Goal: Find specific page/section

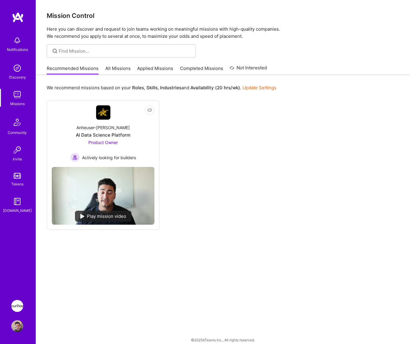
click at [16, 304] on img at bounding box center [17, 306] width 12 height 12
